Goal: Complete application form

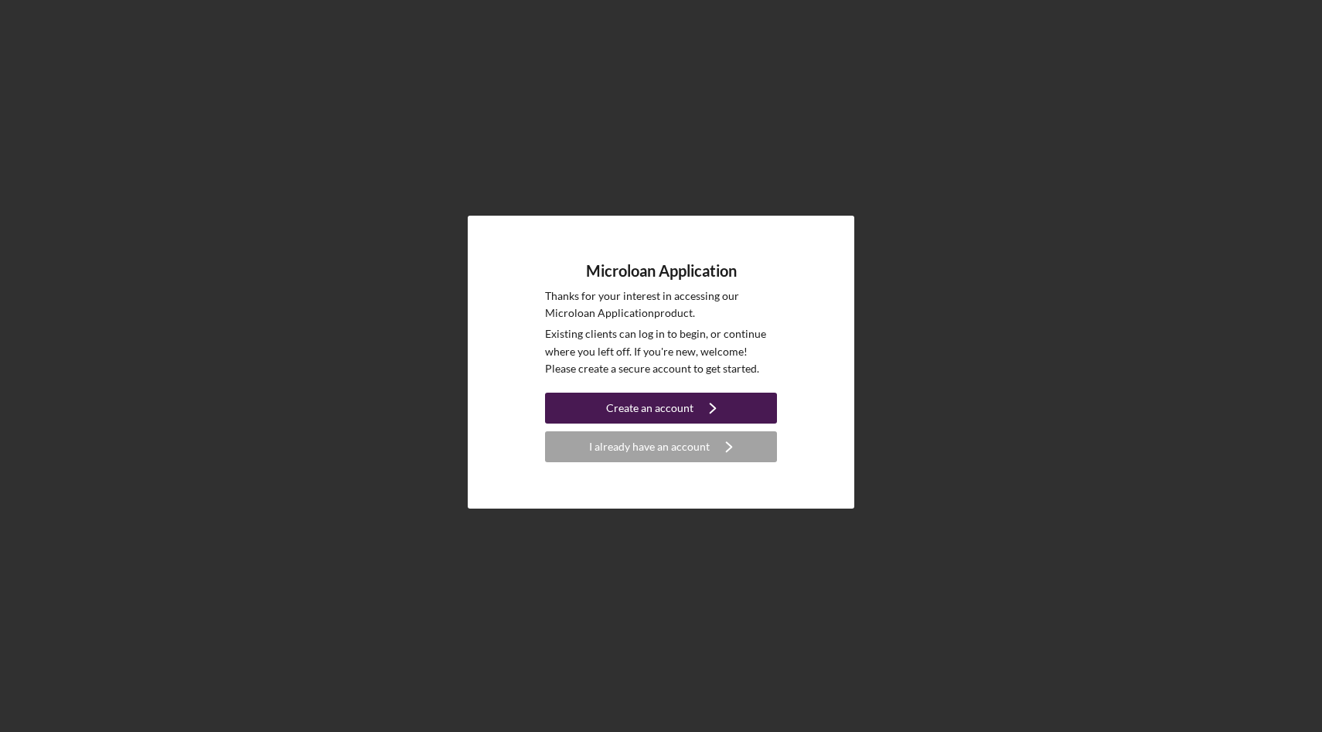
click at [686, 410] on div "Create an account" at bounding box center [649, 408] width 87 height 31
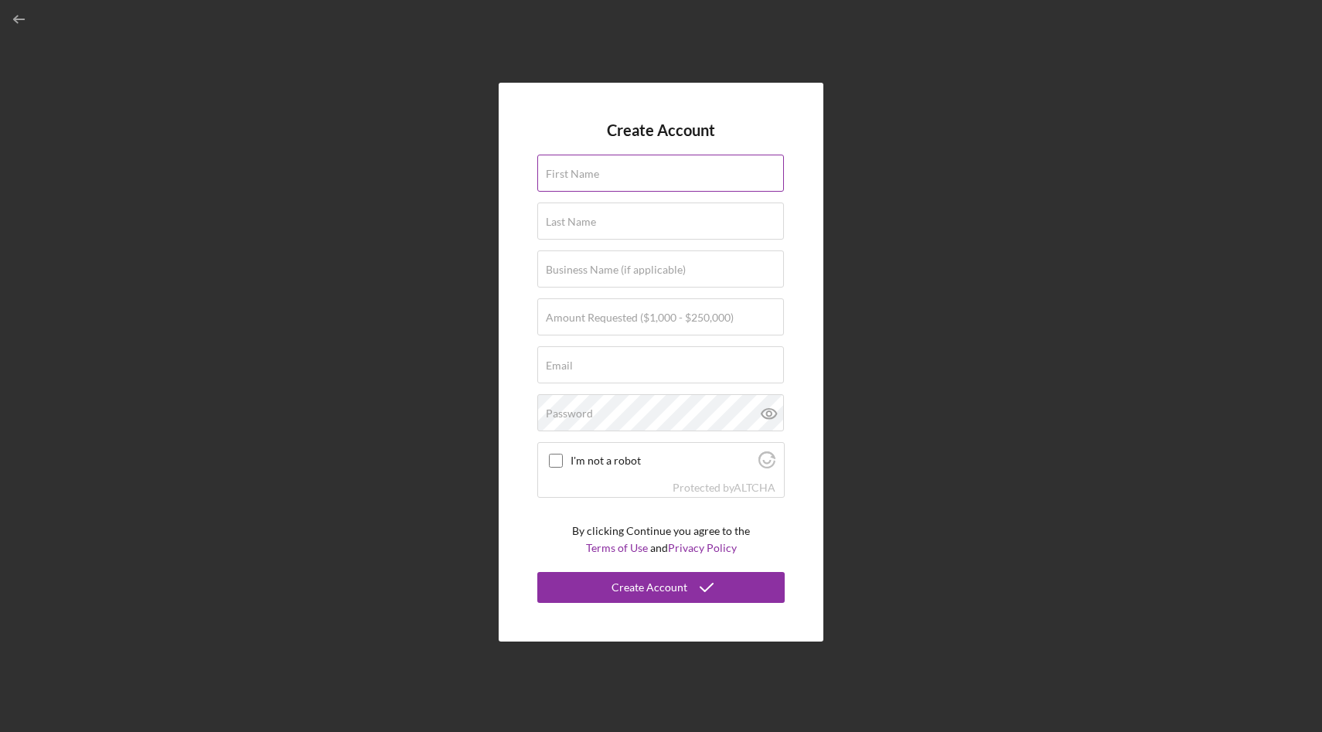
click at [631, 175] on div "First Name" at bounding box center [660, 174] width 247 height 39
type input "Anel"
type input "Bellevue"
type input "NOUFLEX LLC"
type input "[EMAIL_ADDRESS][DOMAIN_NAME]"
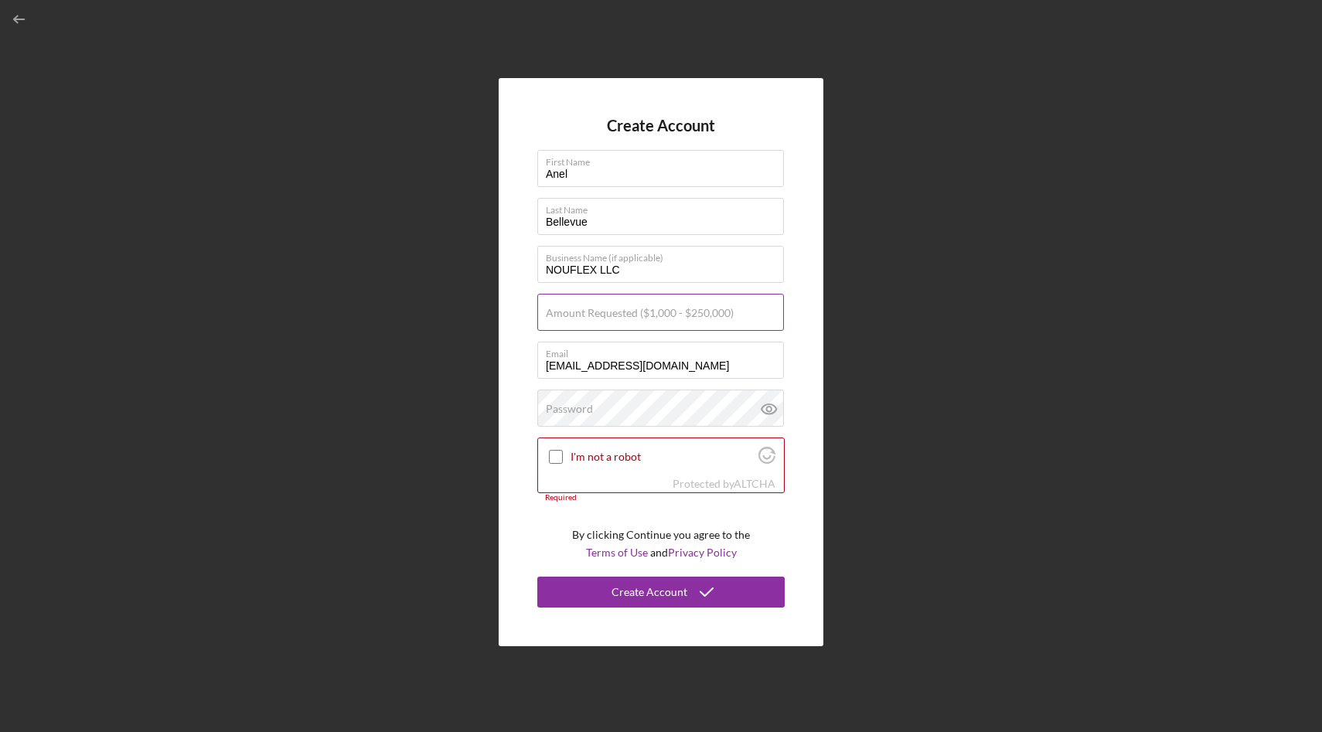
click at [635, 310] on label "Amount Requested ($1,000 - $250,000)" at bounding box center [640, 313] width 188 height 12
click at [635, 310] on input "Amount Requested ($1,000 - $250,000)" at bounding box center [660, 312] width 247 height 37
type input "$50,000"
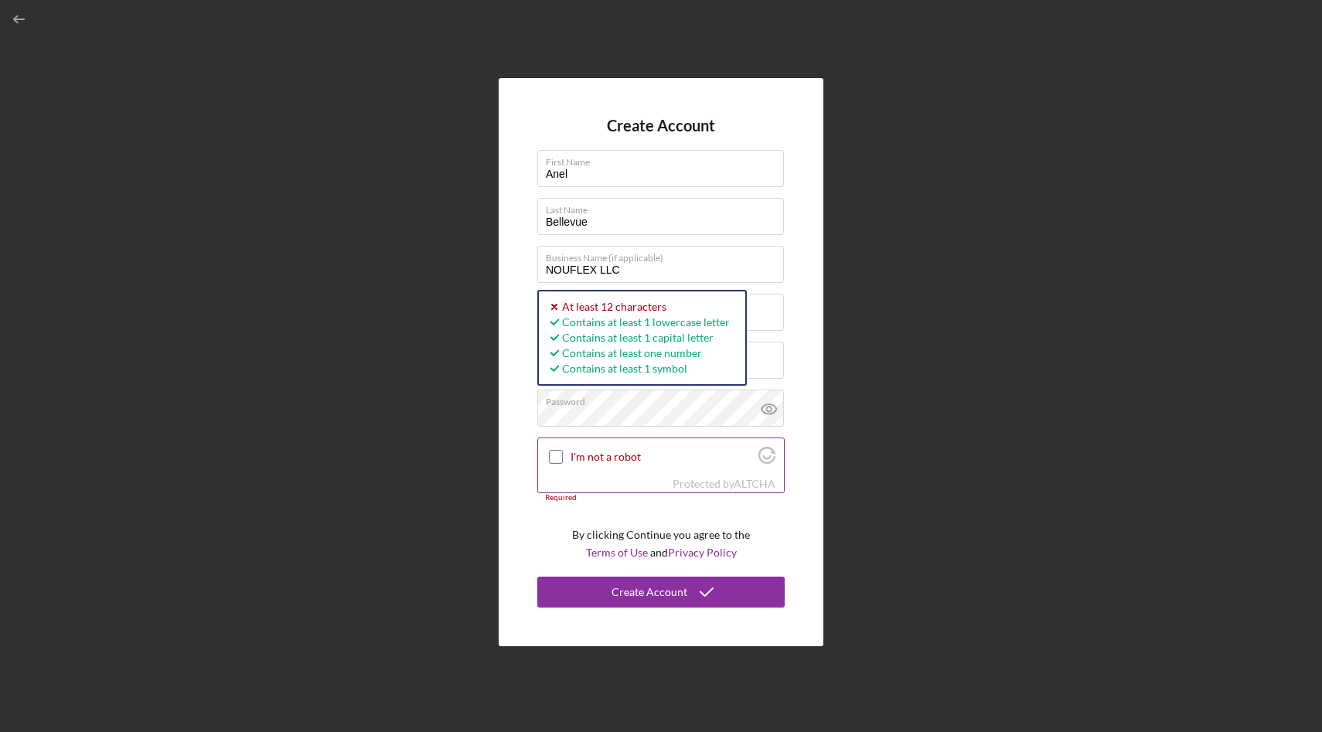
click at [555, 454] on input "I'm not a robot" at bounding box center [556, 457] width 14 height 14
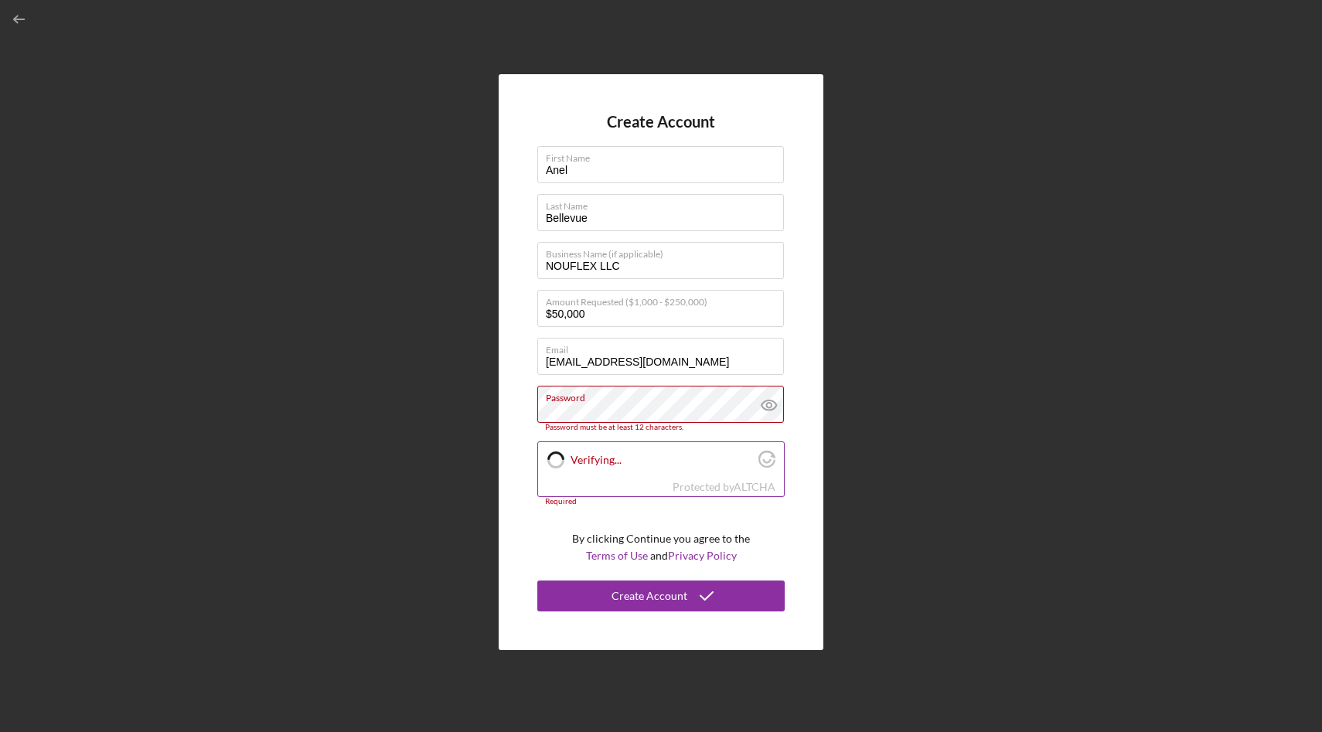
checkbox input "true"
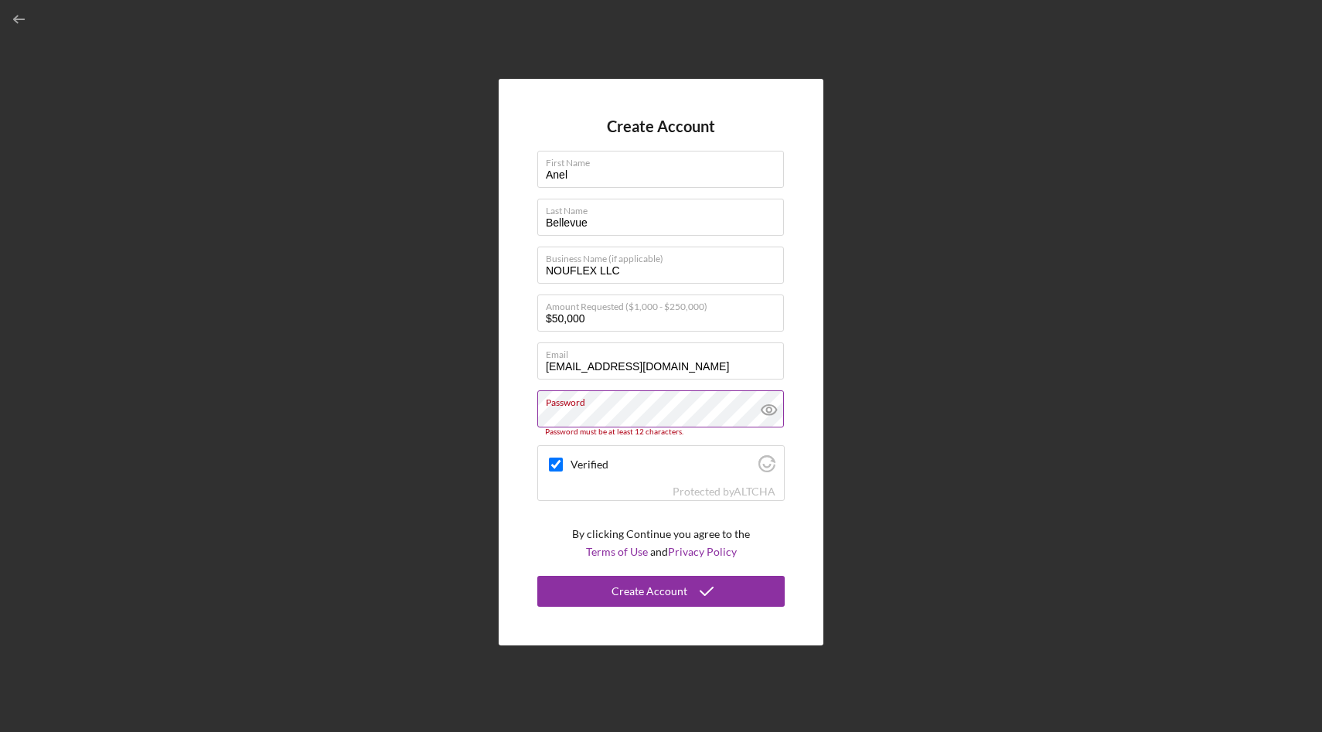
click at [771, 405] on icon at bounding box center [768, 410] width 15 height 10
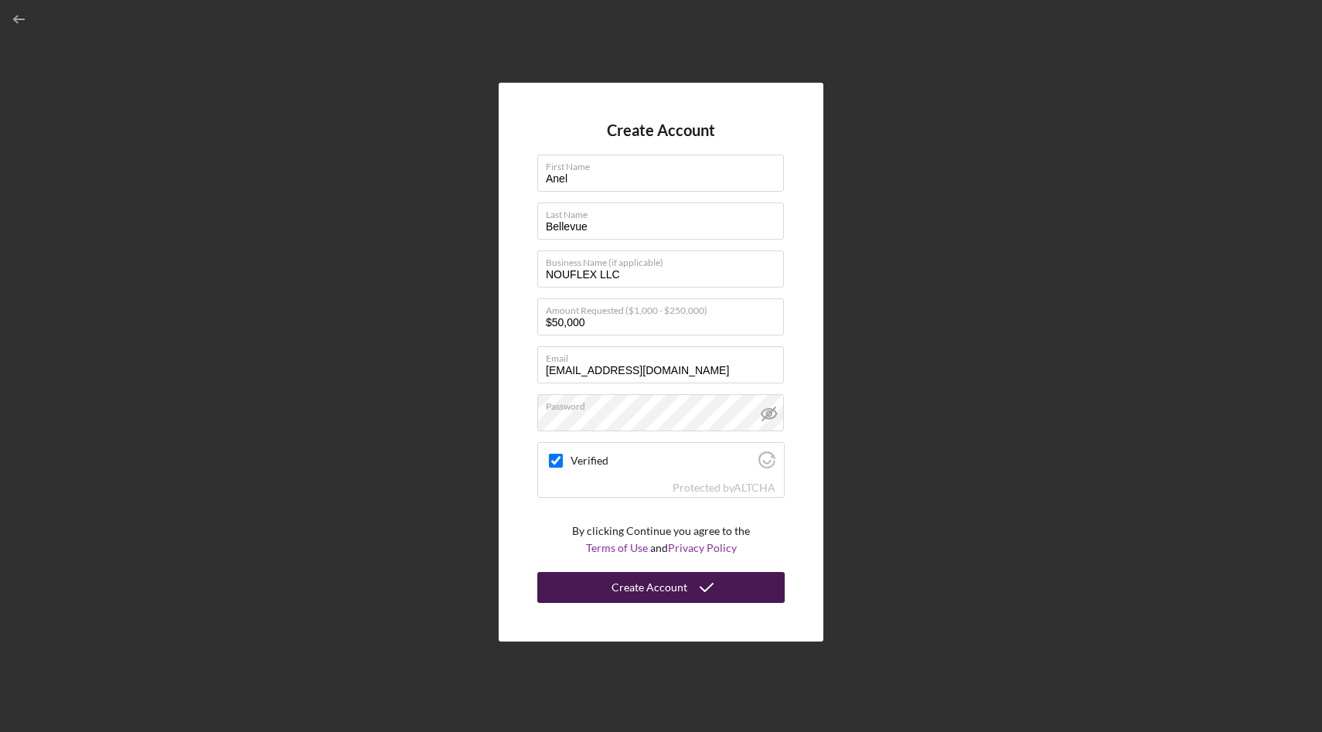
click at [659, 587] on div "Create Account" at bounding box center [649, 587] width 76 height 31
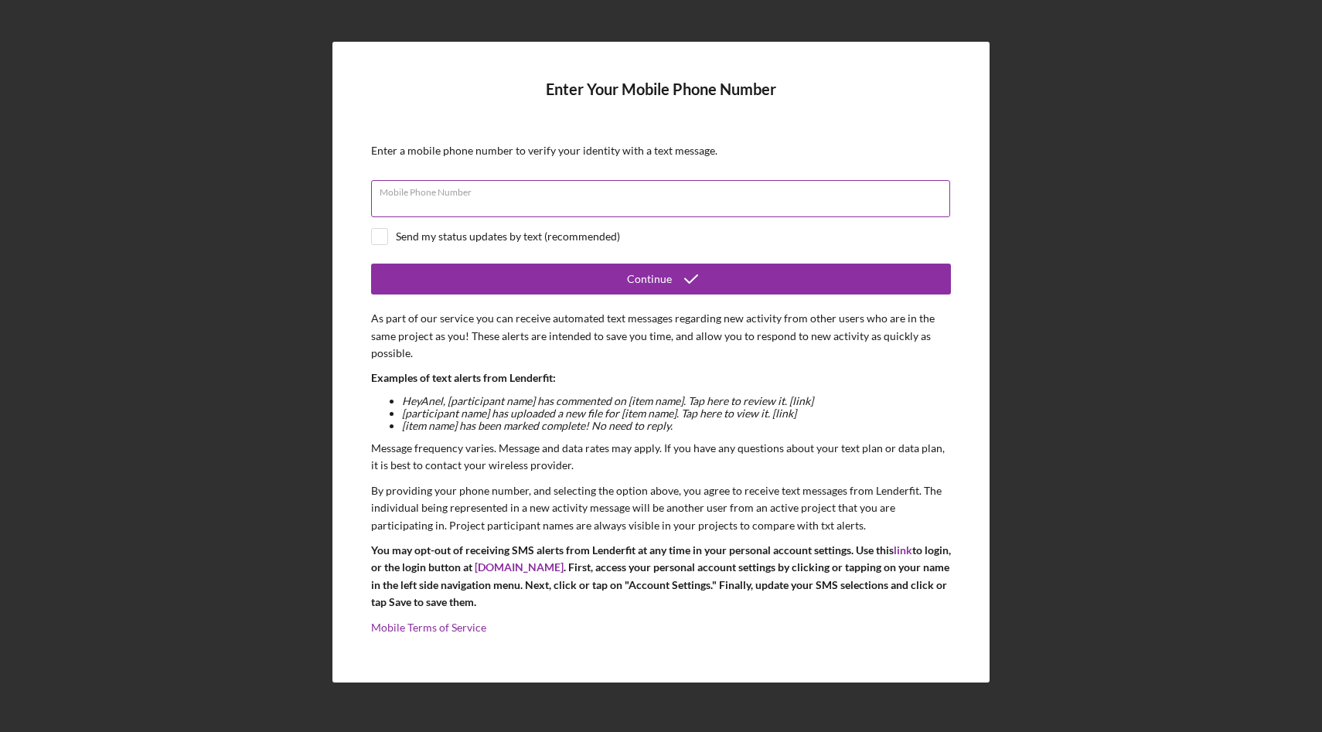
click at [589, 192] on div "Mobile Phone Number" at bounding box center [661, 199] width 580 height 39
type input "[PHONE_NUMBER]"
click at [383, 238] on input "checkbox" at bounding box center [379, 236] width 15 height 15
checkbox input "true"
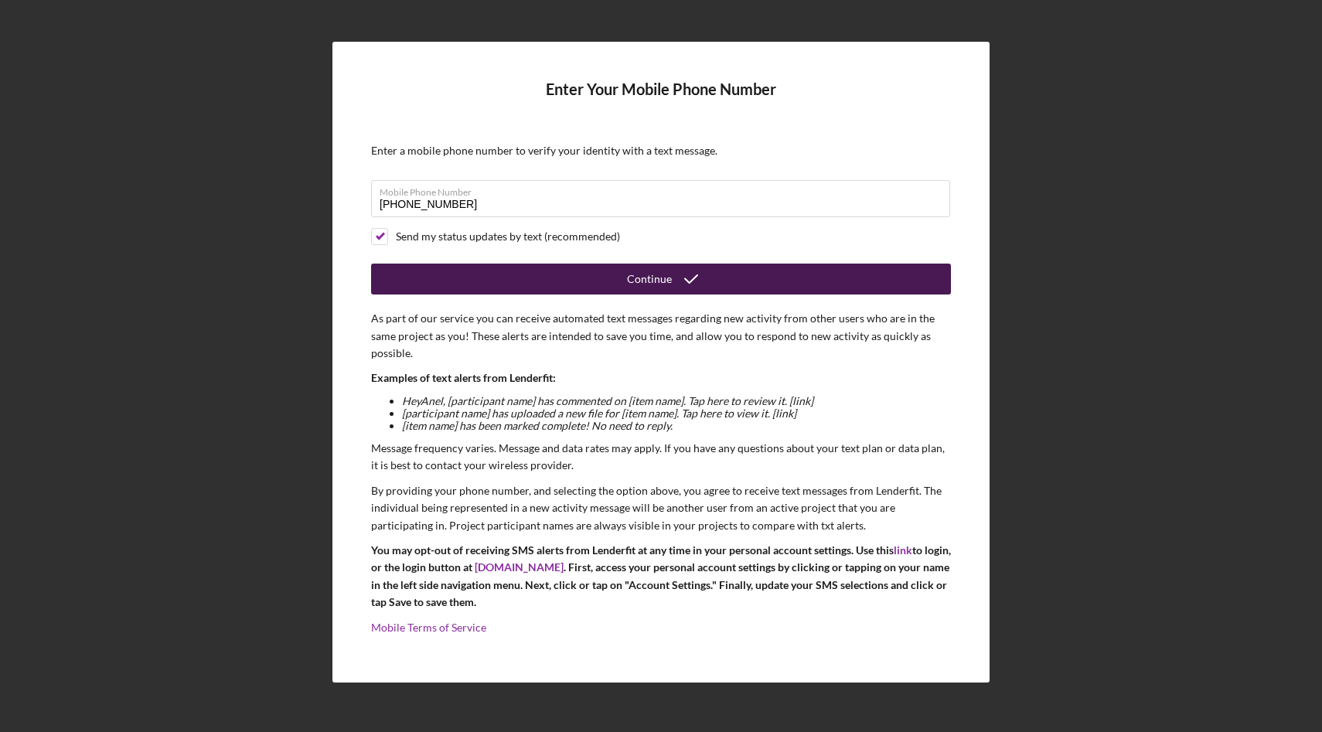
click at [569, 291] on button "Continue" at bounding box center [661, 279] width 580 height 31
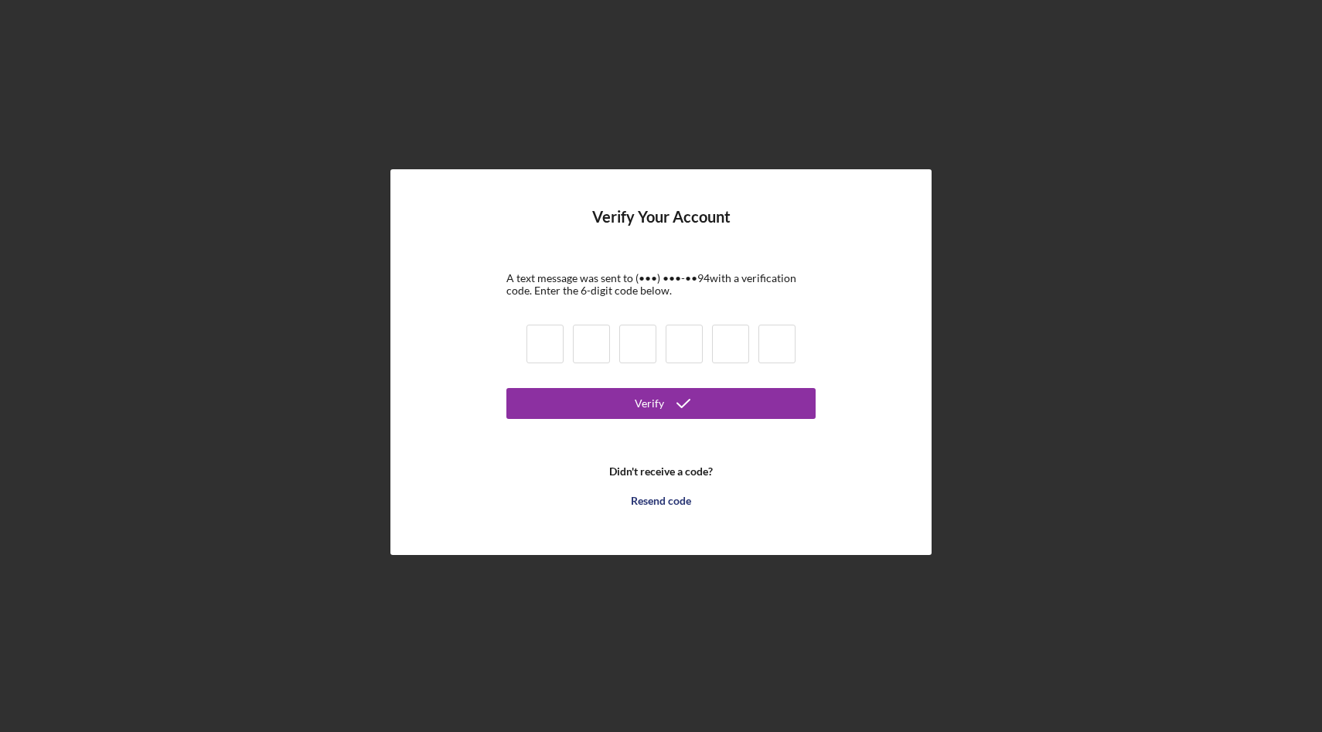
click at [545, 339] on input at bounding box center [544, 344] width 37 height 39
type input "1"
type input "0"
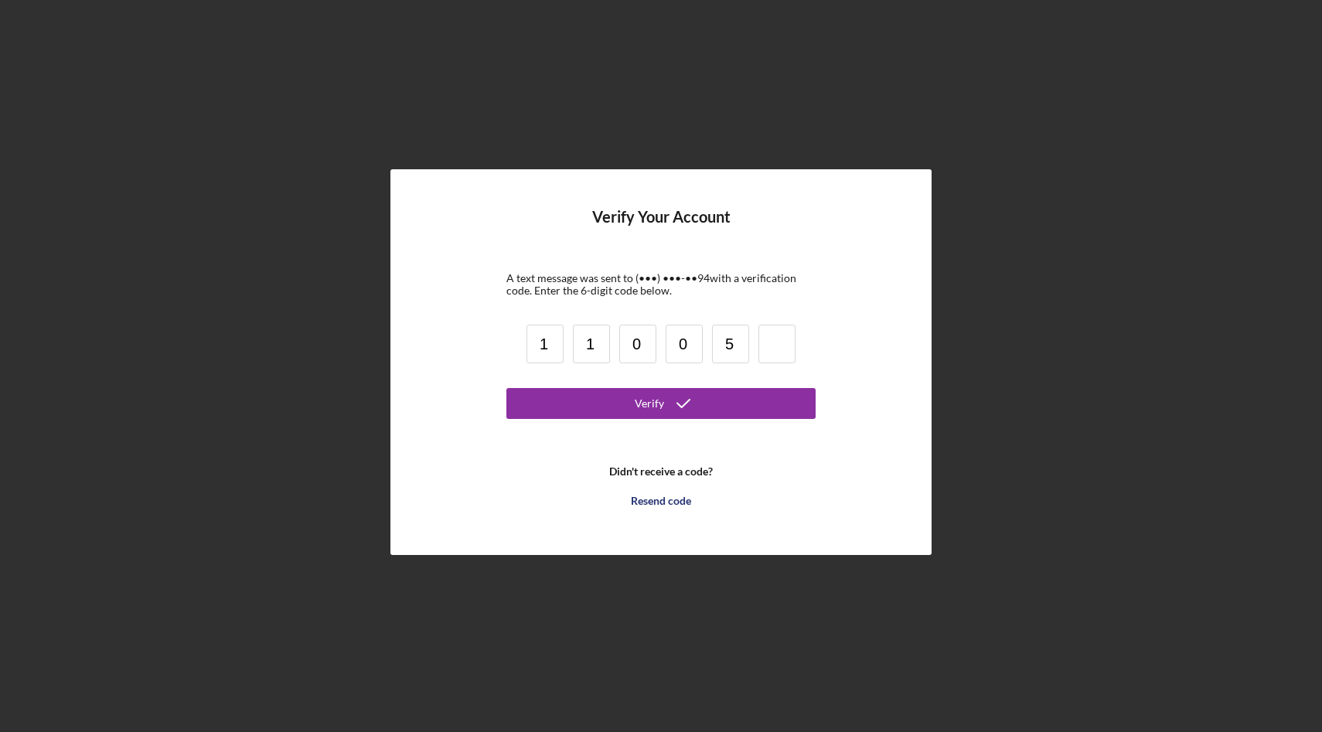
type input "5"
type input "6"
click at [625, 396] on button "Verify" at bounding box center [660, 403] width 309 height 31
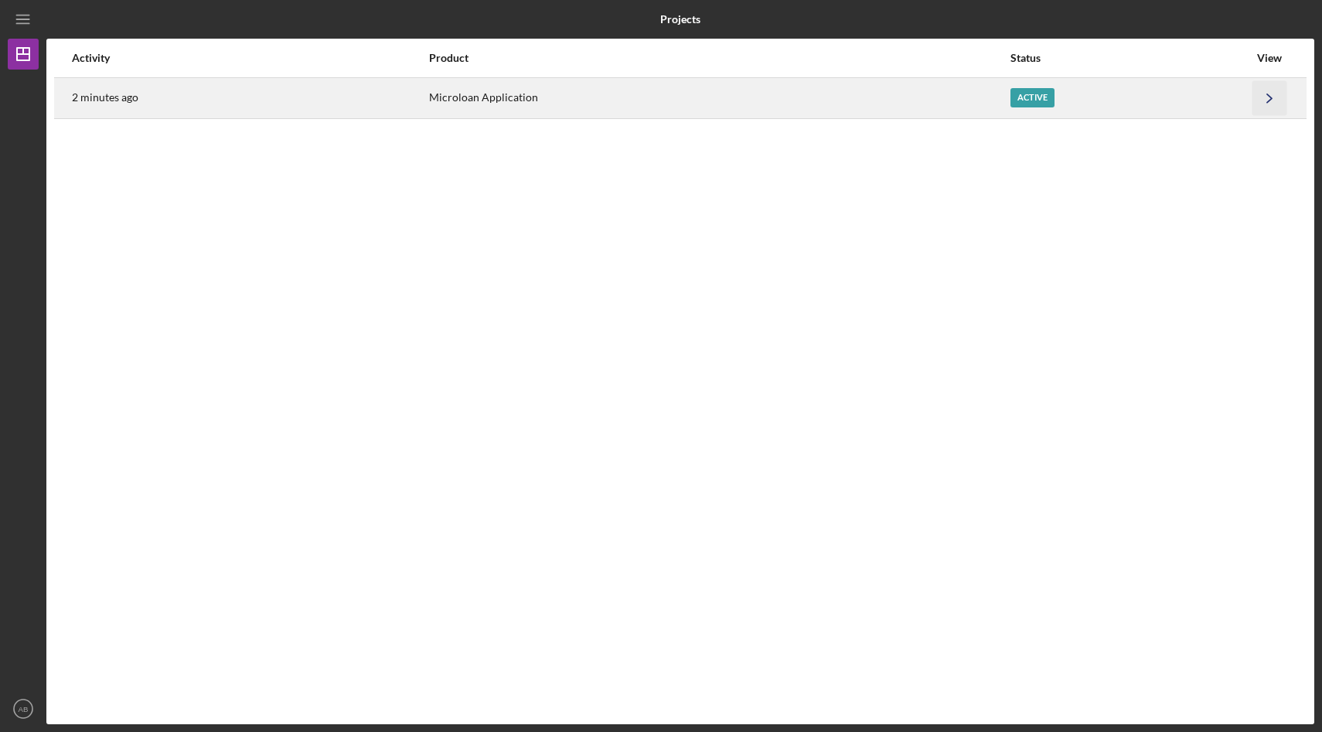
click at [1268, 98] on icon "Icon/Navigate" at bounding box center [1269, 97] width 35 height 35
